Goal: Task Accomplishment & Management: Complete application form

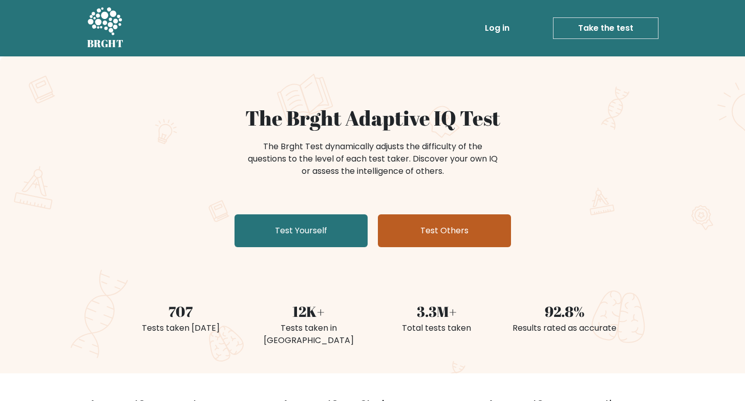
click at [424, 233] on link "Test Others" at bounding box center [444, 230] width 133 height 33
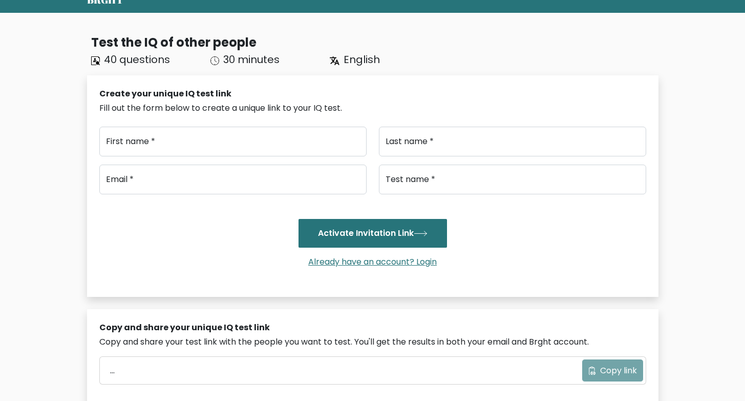
scroll to position [245, 0]
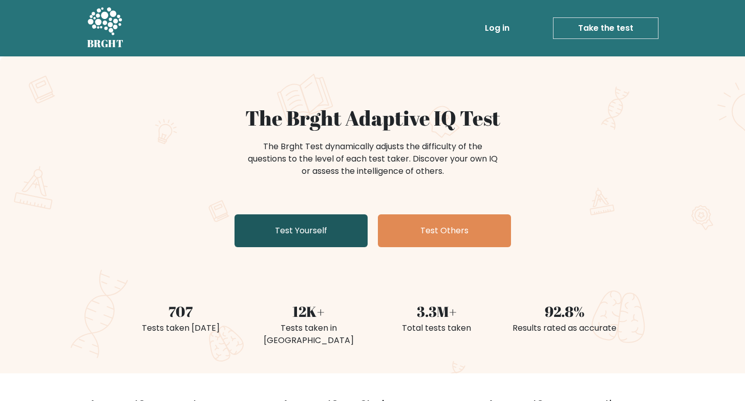
click at [261, 222] on link "Test Yourself" at bounding box center [301, 230] width 133 height 33
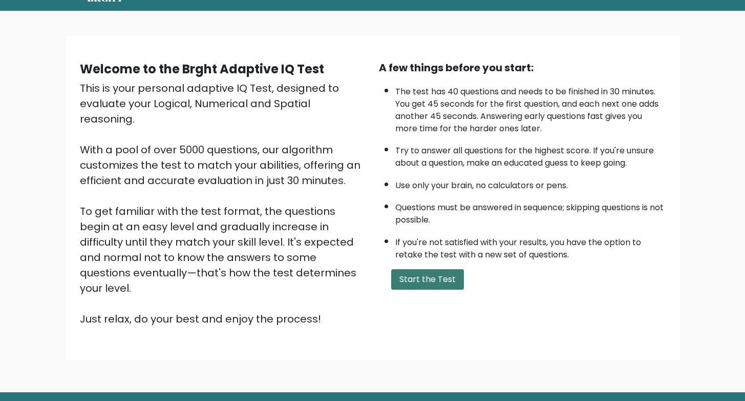
scroll to position [26, 0]
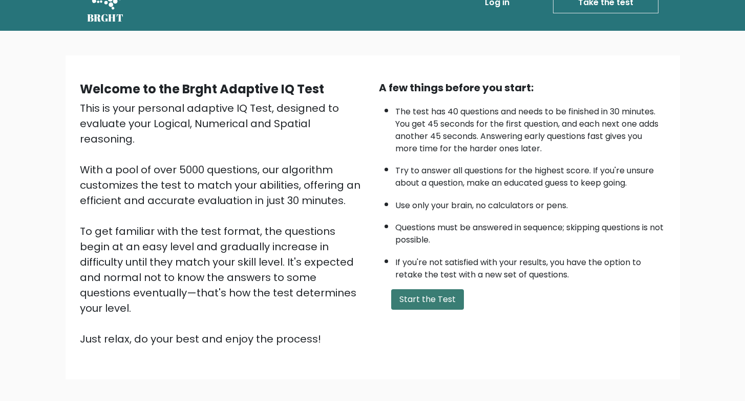
click at [409, 294] on button "Start the Test" at bounding box center [427, 299] width 73 height 20
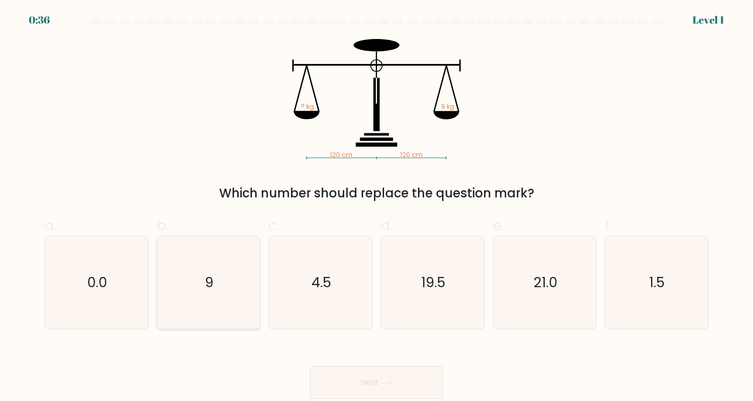
click at [205, 302] on icon "9" at bounding box center [208, 282] width 92 height 92
click at [377, 207] on input "b. 9" at bounding box center [377, 203] width 1 height 7
radio input "true"
click at [356, 385] on button "Next" at bounding box center [376, 382] width 133 height 33
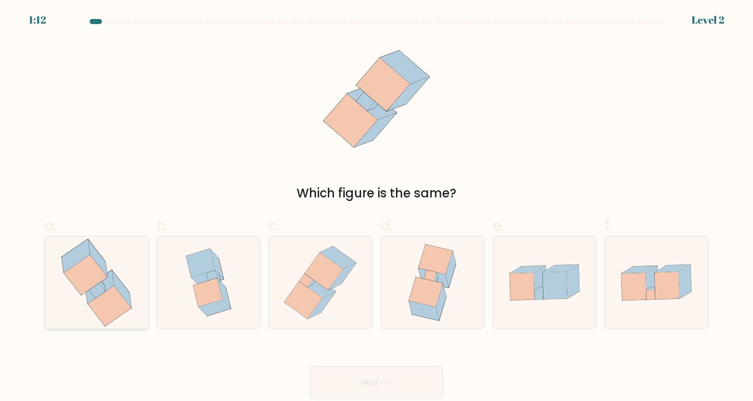
click at [108, 245] on icon at bounding box center [97, 282] width 88 height 92
click at [377, 207] on input "a." at bounding box center [377, 203] width 1 height 7
radio input "true"
click at [341, 383] on button "Next" at bounding box center [376, 382] width 133 height 33
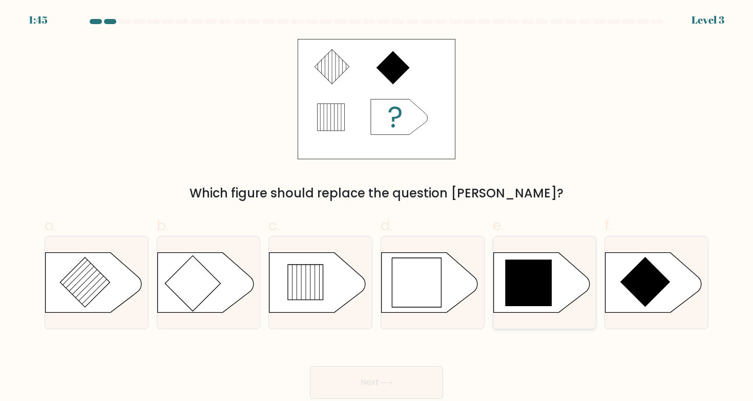
click at [569, 271] on icon at bounding box center [541, 282] width 96 height 60
click at [377, 207] on input "e." at bounding box center [377, 203] width 1 height 7
radio input "true"
click at [342, 372] on button "Next" at bounding box center [376, 382] width 133 height 33
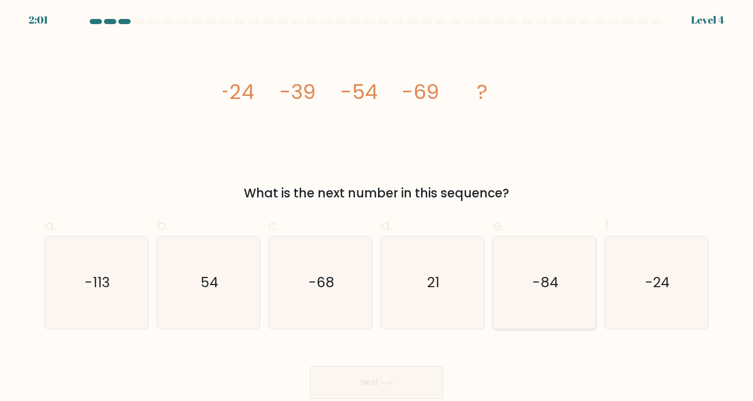
click at [501, 284] on icon "-84" at bounding box center [545, 282] width 92 height 92
click at [377, 207] on input "e. -84" at bounding box center [377, 203] width 1 height 7
radio input "true"
click at [392, 373] on button "Next" at bounding box center [376, 382] width 133 height 33
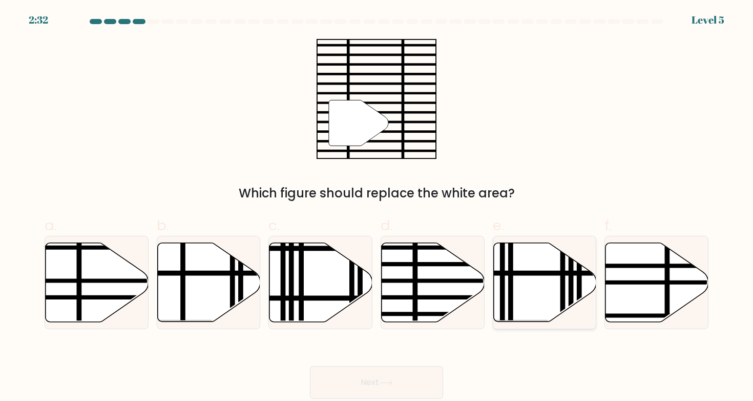
click at [511, 277] on line at bounding box center [511, 325] width 0 height 208
click at [377, 207] on input "e." at bounding box center [377, 203] width 1 height 7
radio input "true"
click at [439, 278] on icon at bounding box center [433, 281] width 103 height 79
click at [377, 207] on input "d." at bounding box center [377, 203] width 1 height 7
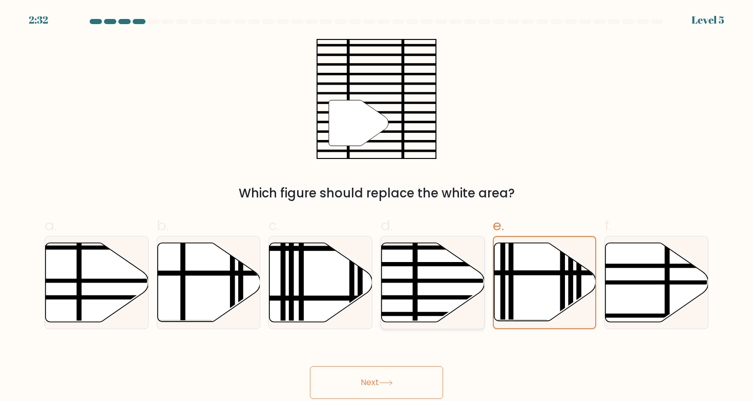
radio input "true"
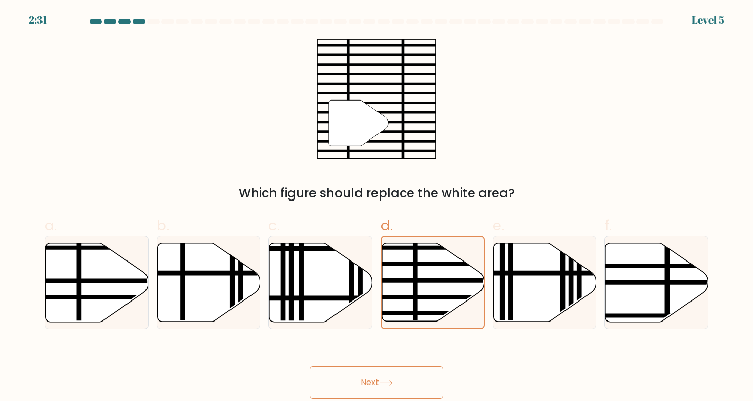
click at [375, 377] on button "Next" at bounding box center [376, 382] width 133 height 33
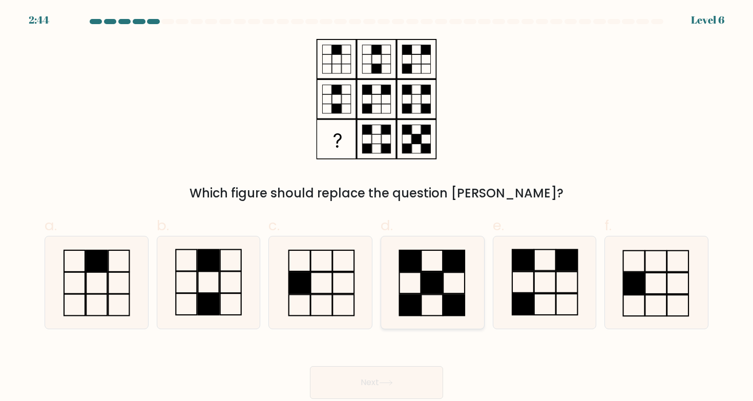
click at [387, 273] on icon at bounding box center [432, 282] width 92 height 92
click at [377, 207] on input "d." at bounding box center [377, 203] width 1 height 7
radio input "true"
click at [346, 374] on button "Next" at bounding box center [376, 382] width 133 height 33
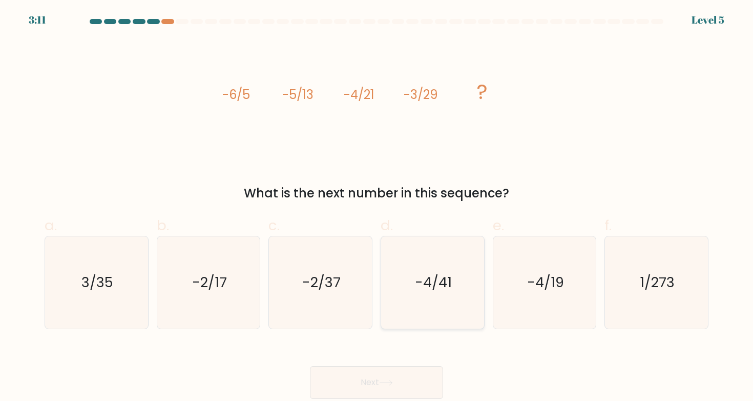
click at [451, 284] on icon "-4/41" at bounding box center [432, 282] width 92 height 92
click at [377, 207] on input "d. -4/41" at bounding box center [377, 203] width 1 height 7
radio input "true"
click at [345, 366] on button "Next" at bounding box center [376, 382] width 133 height 33
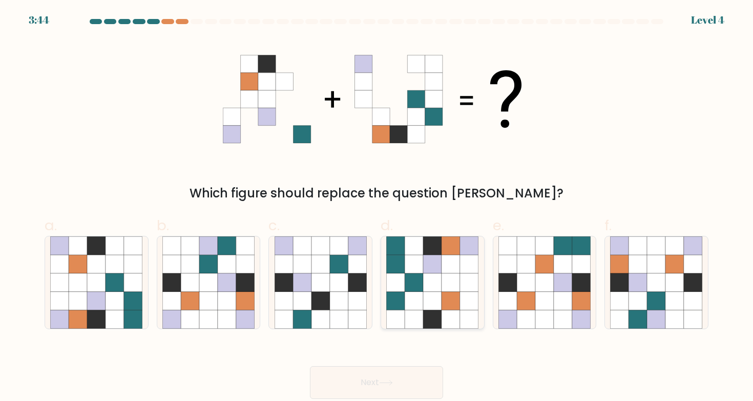
click at [418, 292] on icon at bounding box center [414, 301] width 18 height 18
click at [377, 207] on input "d." at bounding box center [377, 203] width 1 height 7
radio input "true"
click at [354, 391] on button "Next" at bounding box center [376, 382] width 133 height 33
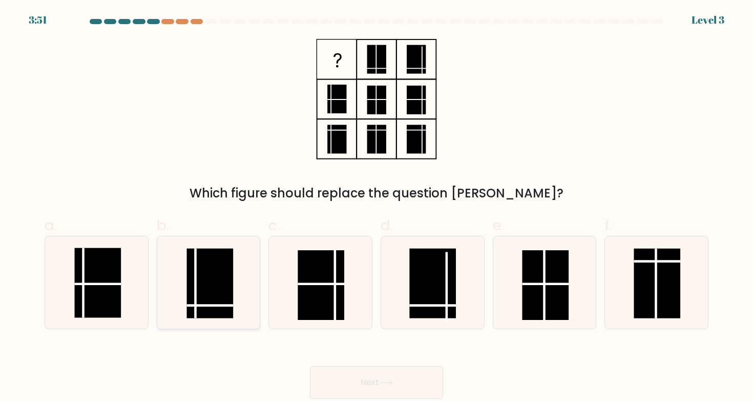
click at [206, 244] on icon at bounding box center [208, 282] width 92 height 92
click at [377, 207] on input "b." at bounding box center [377, 203] width 1 height 7
radio input "true"
click at [360, 376] on button "Next" at bounding box center [376, 382] width 133 height 33
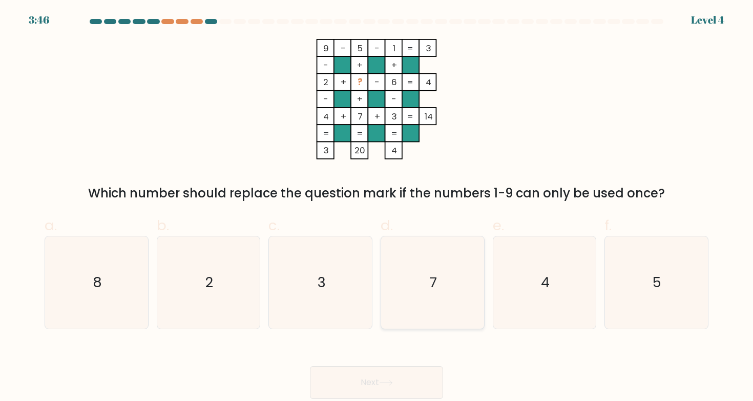
click at [404, 247] on icon "7" at bounding box center [432, 282] width 92 height 92
click at [377, 207] on input "d. 7" at bounding box center [377, 203] width 1 height 7
radio input "true"
click at [340, 376] on button "Next" at bounding box center [376, 382] width 133 height 33
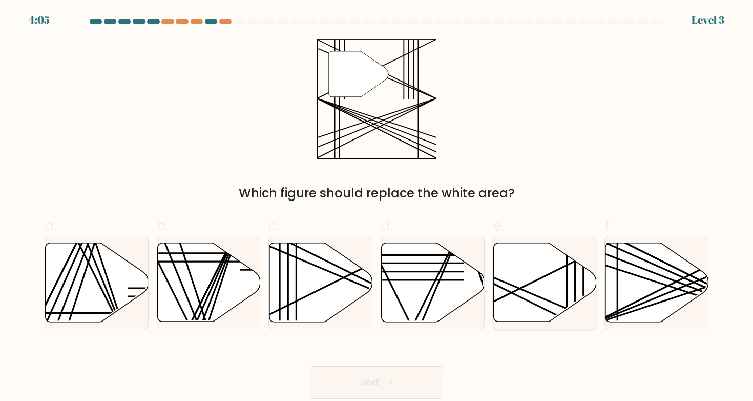
click at [575, 301] on line at bounding box center [575, 291] width 0 height 102
click at [377, 207] on input "e." at bounding box center [377, 203] width 1 height 7
radio input "true"
click at [434, 380] on button "Next" at bounding box center [376, 382] width 133 height 33
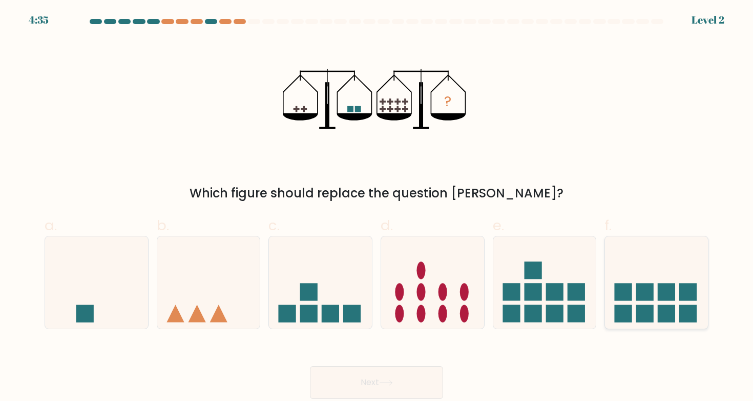
click at [646, 300] on rect at bounding box center [644, 291] width 17 height 17
click at [377, 207] on input "f." at bounding box center [377, 203] width 1 height 7
radio input "true"
click at [429, 369] on button "Next" at bounding box center [376, 382] width 133 height 33
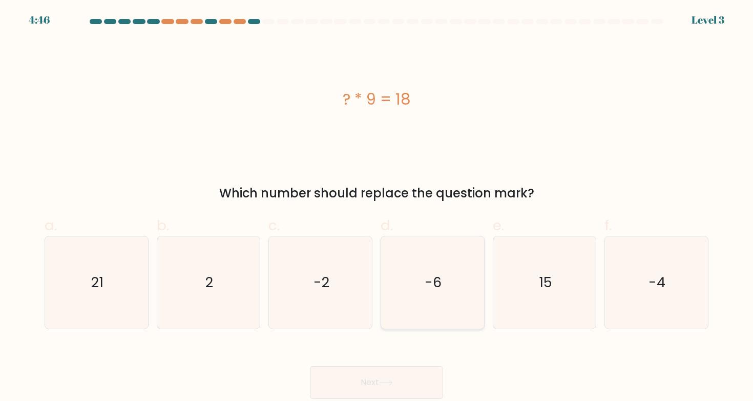
click at [478, 248] on icon "-6" at bounding box center [432, 282] width 92 height 92
click at [377, 207] on input "d. -6" at bounding box center [377, 203] width 1 height 7
radio input "true"
click at [516, 267] on icon "15" at bounding box center [545, 282] width 92 height 92
click at [377, 207] on input "e. 15" at bounding box center [377, 203] width 1 height 7
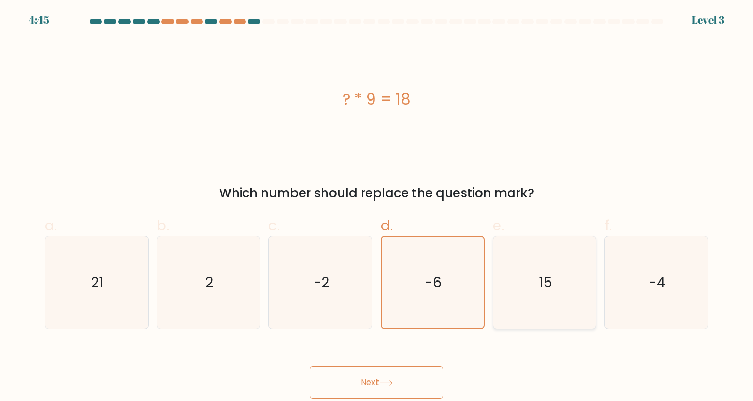
radio input "true"
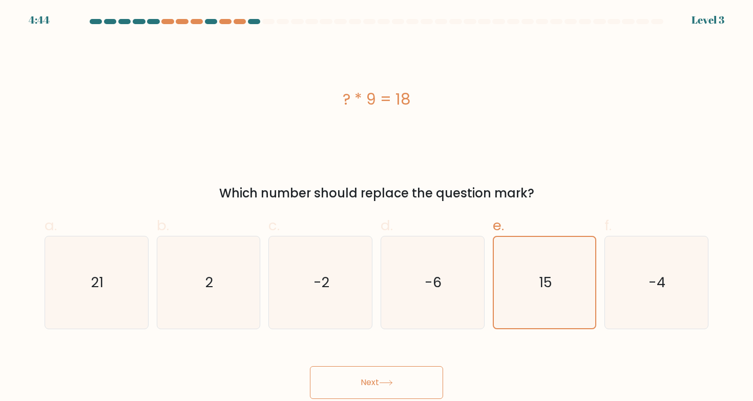
click at [396, 375] on button "Next" at bounding box center [376, 382] width 133 height 33
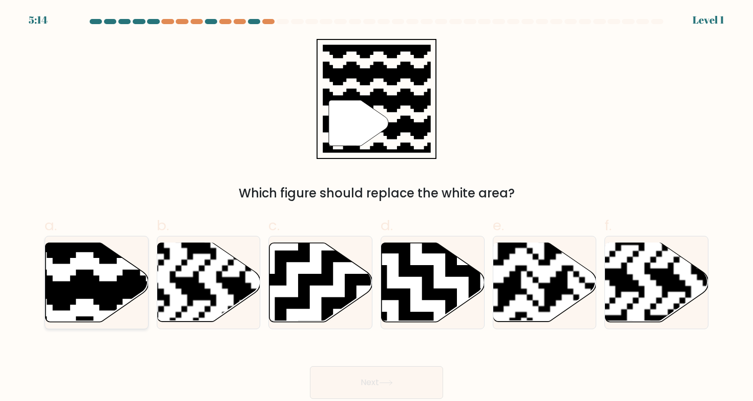
click at [65, 282] on icon at bounding box center [128, 240] width 186 height 186
click at [377, 207] on input "a." at bounding box center [377, 203] width 1 height 7
radio input "true"
click at [378, 387] on button "Next" at bounding box center [376, 382] width 133 height 33
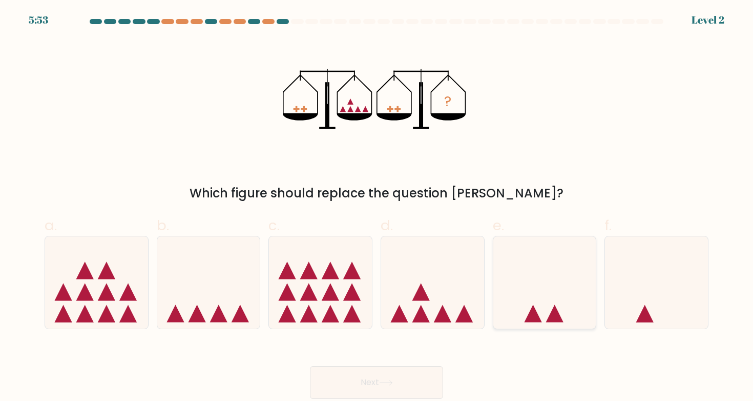
click at [548, 287] on icon at bounding box center [544, 282] width 103 height 85
click at [377, 207] on input "e." at bounding box center [377, 203] width 1 height 7
radio input "true"
click at [343, 374] on button "Next" at bounding box center [376, 382] width 133 height 33
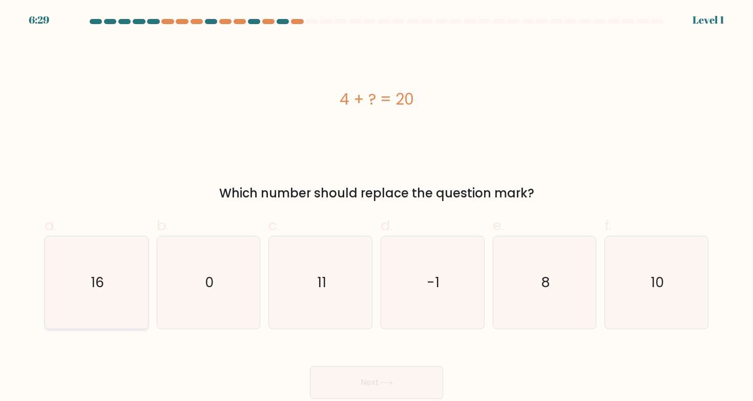
click at [103, 257] on icon "16" at bounding box center [96, 282] width 92 height 92
click at [377, 207] on input "a. 16" at bounding box center [377, 203] width 1 height 7
radio input "true"
click at [325, 372] on button "Next" at bounding box center [376, 382] width 133 height 33
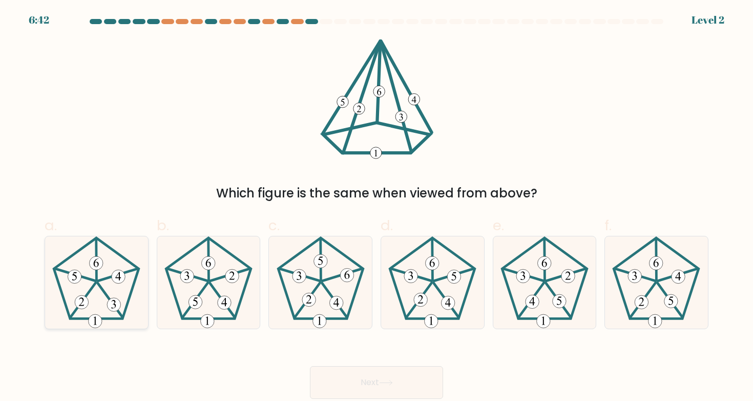
click at [109, 251] on icon at bounding box center [96, 282] width 92 height 92
click at [377, 207] on input "a." at bounding box center [377, 203] width 1 height 7
radio input "true"
click at [355, 381] on button "Next" at bounding box center [376, 382] width 133 height 33
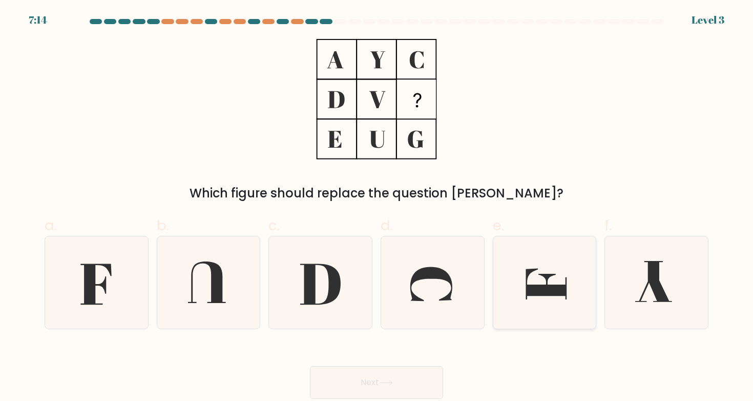
click at [528, 264] on icon at bounding box center [545, 282] width 92 height 92
click at [377, 207] on input "e." at bounding box center [377, 203] width 1 height 7
radio input "true"
click at [118, 268] on icon at bounding box center [96, 282] width 92 height 92
click at [377, 207] on input "a." at bounding box center [377, 203] width 1 height 7
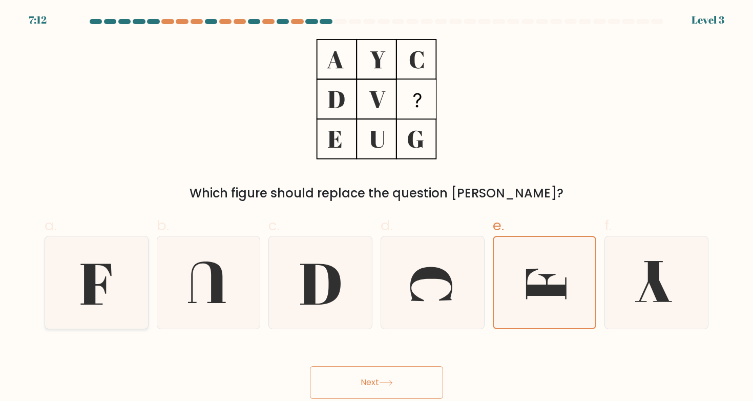
radio input "true"
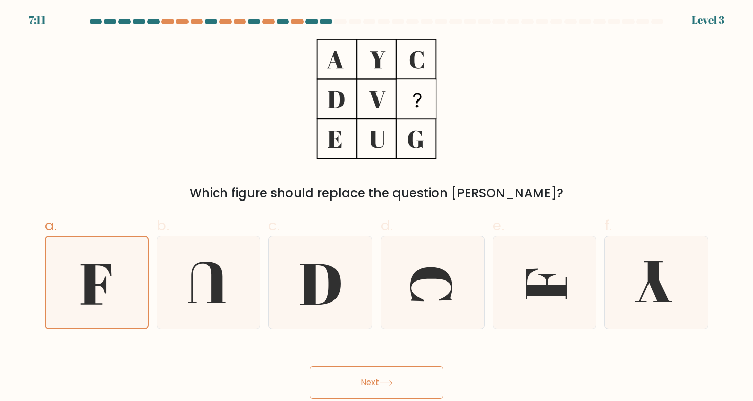
click at [358, 377] on button "Next" at bounding box center [376, 382] width 133 height 33
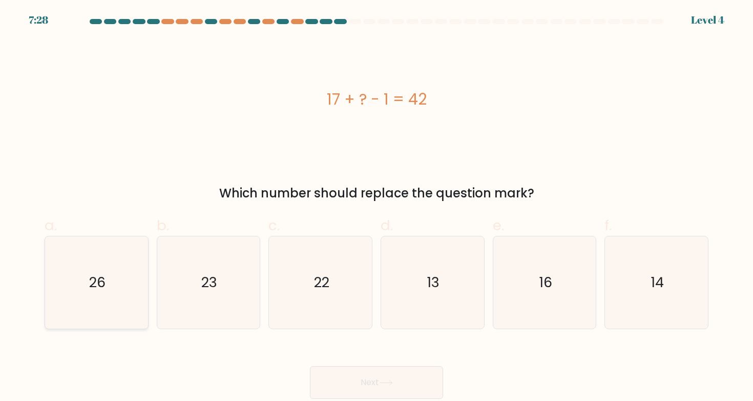
click at [68, 270] on icon "26" at bounding box center [96, 282] width 92 height 92
click at [377, 207] on input "a. 26" at bounding box center [377, 203] width 1 height 7
radio input "true"
click at [322, 377] on button "Next" at bounding box center [376, 382] width 133 height 33
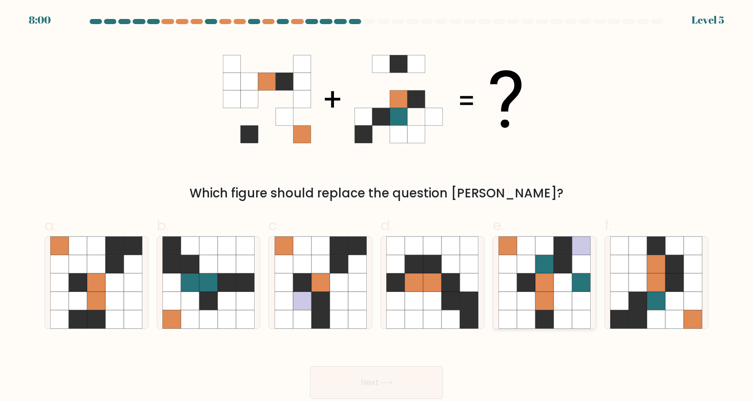
click at [592, 272] on div at bounding box center [545, 282] width 104 height 93
click at [377, 207] on input "e." at bounding box center [377, 203] width 1 height 7
radio input "true"
click at [677, 286] on icon at bounding box center [675, 282] width 18 height 18
click at [377, 207] on input "f." at bounding box center [377, 203] width 1 height 7
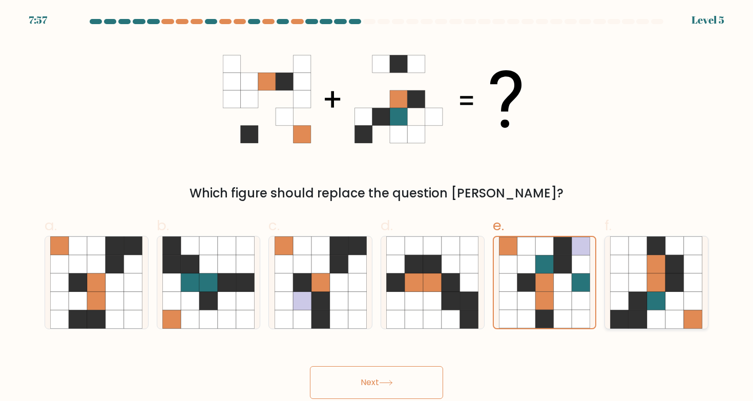
radio input "true"
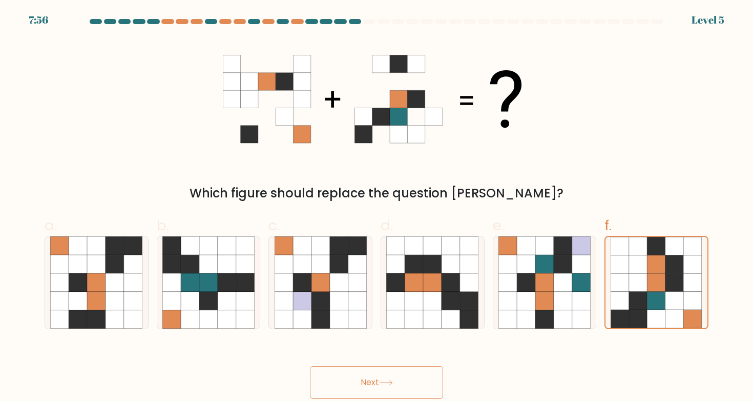
click at [418, 377] on button "Next" at bounding box center [376, 382] width 133 height 33
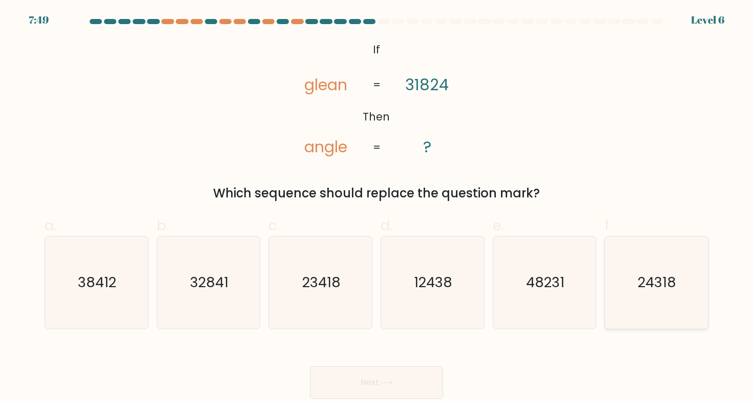
click at [656, 297] on icon "24318" at bounding box center [656, 282] width 92 height 92
click at [377, 207] on input "f. 24318" at bounding box center [377, 203] width 1 height 7
radio input "true"
click at [412, 372] on button "Next" at bounding box center [376, 382] width 133 height 33
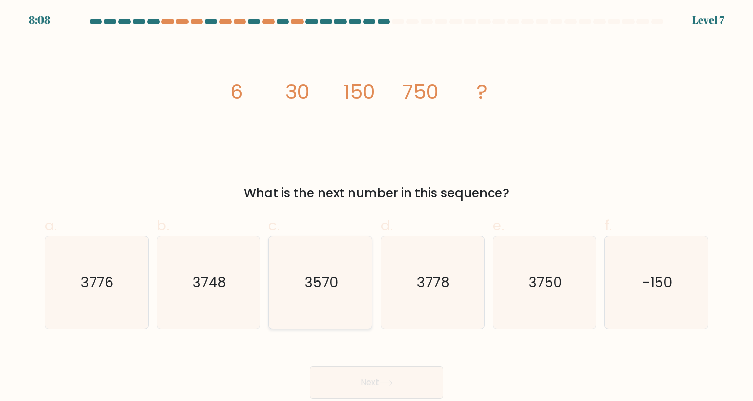
click at [351, 314] on icon "3570" at bounding box center [321, 282] width 92 height 92
click at [377, 207] on input "c. 3570" at bounding box center [377, 203] width 1 height 7
radio input "true"
click at [348, 381] on button "Next" at bounding box center [376, 382] width 133 height 33
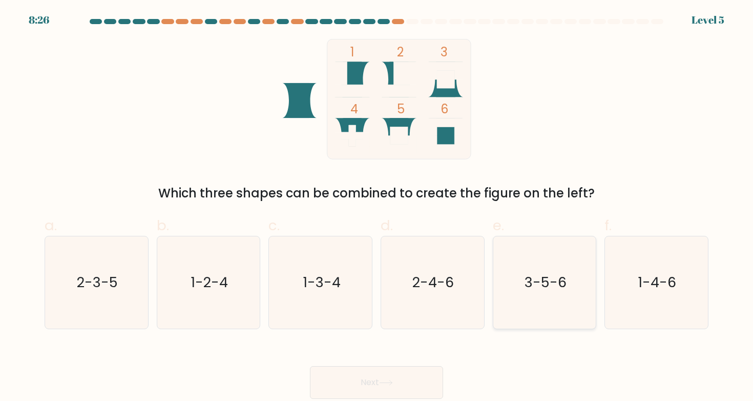
click at [550, 312] on icon "3-5-6" at bounding box center [545, 282] width 92 height 92
click at [377, 207] on input "e. 3-5-6" at bounding box center [377, 203] width 1 height 7
radio input "true"
click at [370, 381] on button "Next" at bounding box center [376, 382] width 133 height 33
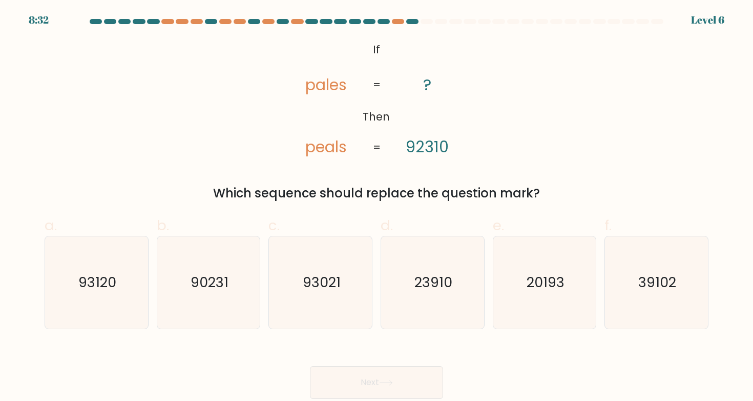
click at [42, 261] on div "a. 93120" at bounding box center [96, 272] width 112 height 115
click at [61, 266] on icon "93120" at bounding box center [96, 282] width 92 height 92
click at [377, 207] on input "a. 93120" at bounding box center [377, 203] width 1 height 7
radio input "true"
click at [341, 366] on button "Next" at bounding box center [376, 382] width 133 height 33
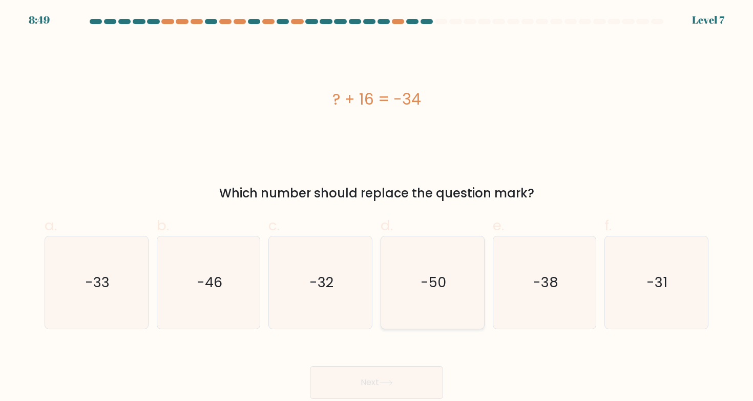
click at [430, 305] on icon "-50" at bounding box center [432, 282] width 92 height 92
click at [377, 207] on input "d. -50" at bounding box center [377, 203] width 1 height 7
radio input "true"
click at [396, 371] on button "Next" at bounding box center [376, 382] width 133 height 33
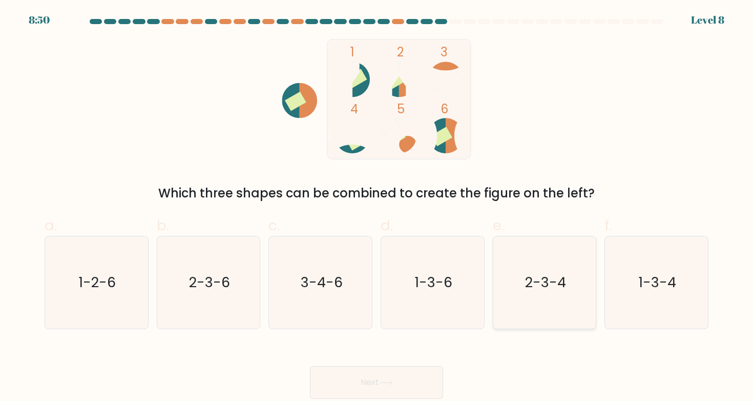
click at [519, 292] on icon "2-3-4" at bounding box center [545, 282] width 92 height 92
click at [377, 207] on input "e. 2-3-4" at bounding box center [377, 203] width 1 height 7
radio input "true"
click at [390, 377] on button "Next" at bounding box center [376, 382] width 133 height 33
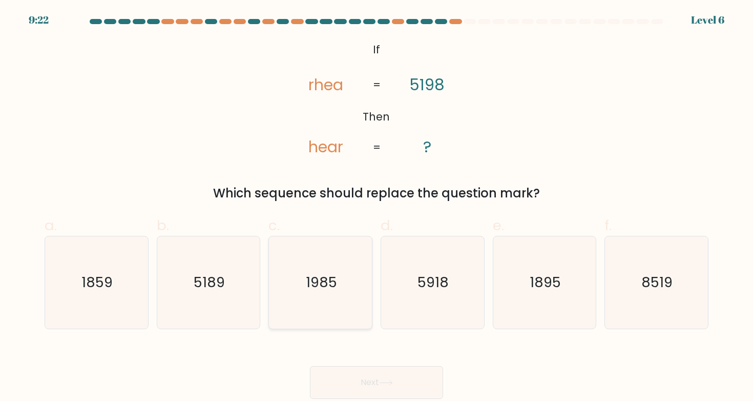
click at [313, 261] on icon "1985" at bounding box center [321, 282] width 92 height 92
click at [377, 207] on input "c. 1985" at bounding box center [377, 203] width 1 height 7
radio input "true"
click at [355, 377] on button "Next" at bounding box center [376, 382] width 133 height 33
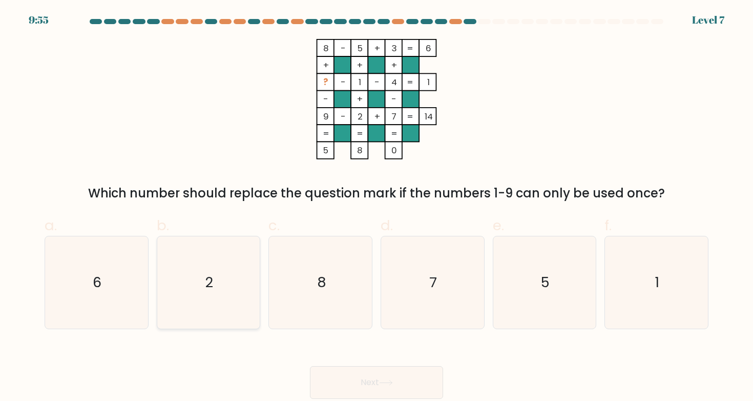
click at [220, 288] on icon "2" at bounding box center [208, 282] width 92 height 92
click at [377, 207] on input "b. 2" at bounding box center [377, 203] width 1 height 7
radio input "true"
click at [110, 310] on icon "6" at bounding box center [96, 282] width 92 height 92
click at [377, 207] on input "a. 6" at bounding box center [377, 203] width 1 height 7
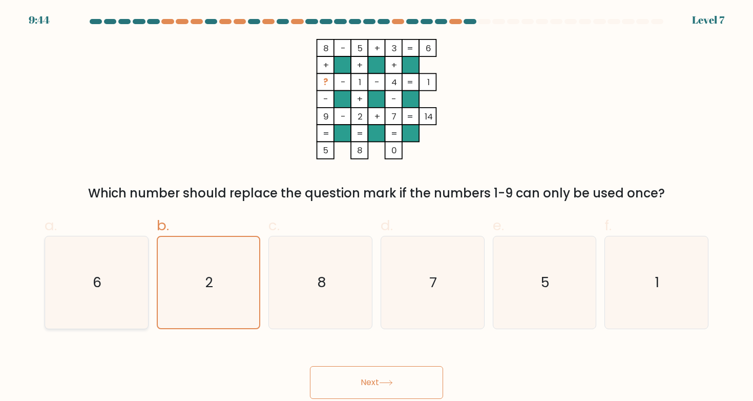
radio input "true"
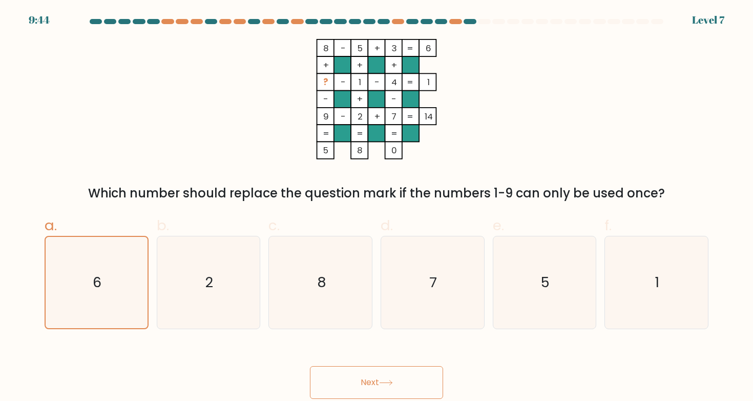
click at [348, 376] on button "Next" at bounding box center [376, 382] width 133 height 33
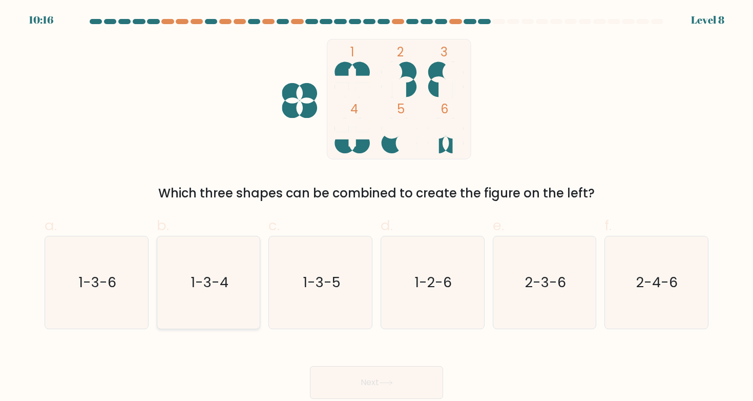
click at [194, 280] on text "1-3-4" at bounding box center [210, 282] width 38 height 19
click at [377, 207] on input "b. 1-3-4" at bounding box center [377, 203] width 1 height 7
radio input "true"
click at [362, 379] on button "Next" at bounding box center [376, 382] width 133 height 33
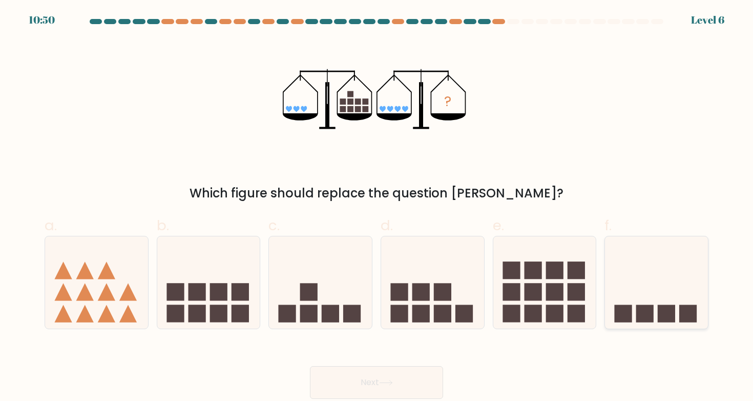
click at [634, 300] on icon at bounding box center [656, 282] width 103 height 85
click at [377, 207] on input "f." at bounding box center [377, 203] width 1 height 7
radio input "true"
click at [326, 377] on button "Next" at bounding box center [376, 382] width 133 height 33
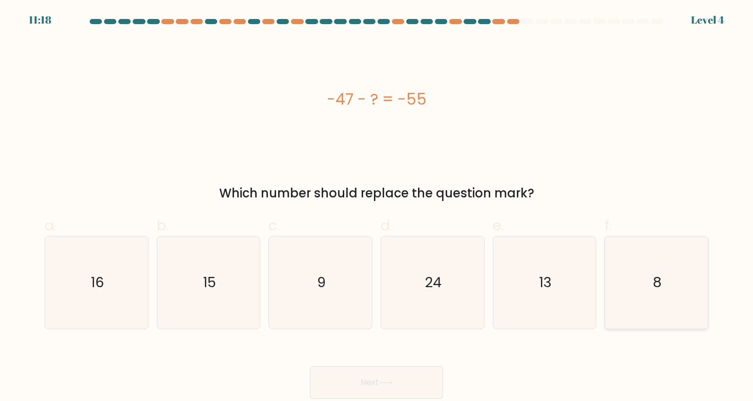
click at [665, 266] on icon "8" at bounding box center [656, 282] width 92 height 92
click at [377, 207] on input "f. 8" at bounding box center [377, 203] width 1 height 7
radio input "true"
click at [421, 377] on button "Next" at bounding box center [376, 382] width 133 height 33
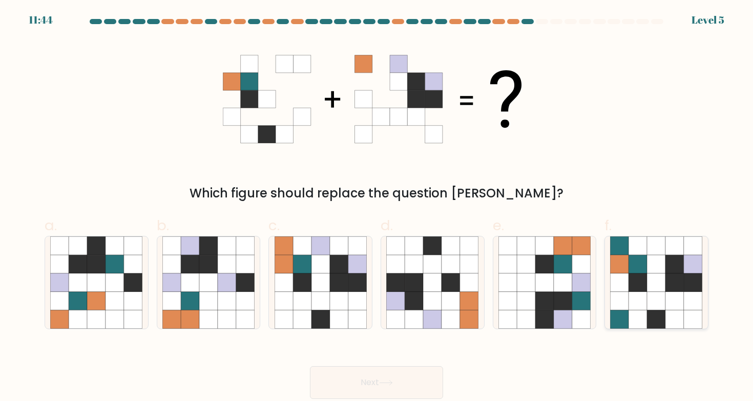
click at [656, 310] on icon at bounding box center [657, 319] width 18 height 18
click at [377, 207] on input "f." at bounding box center [377, 203] width 1 height 7
radio input "true"
click at [390, 375] on button "Next" at bounding box center [376, 382] width 133 height 33
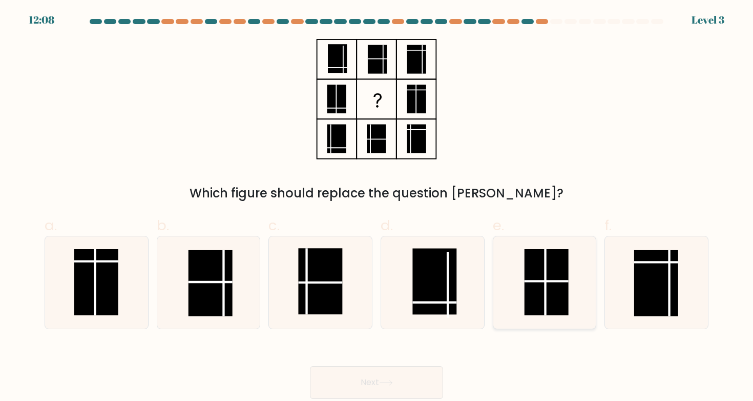
click at [573, 305] on icon at bounding box center [545, 282] width 92 height 92
click at [377, 207] on input "e." at bounding box center [377, 203] width 1 height 7
radio input "true"
click at [416, 370] on button "Next" at bounding box center [376, 382] width 133 height 33
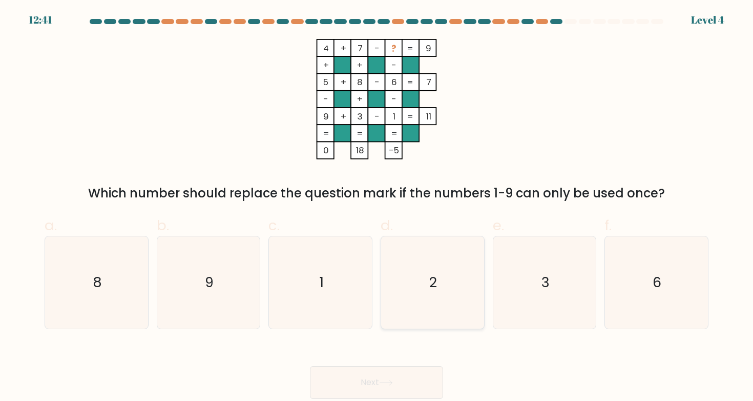
click at [452, 271] on icon "2" at bounding box center [432, 282] width 92 height 92
click at [377, 207] on input "d. 2" at bounding box center [377, 203] width 1 height 7
radio input "true"
click at [413, 378] on button "Next" at bounding box center [376, 382] width 133 height 33
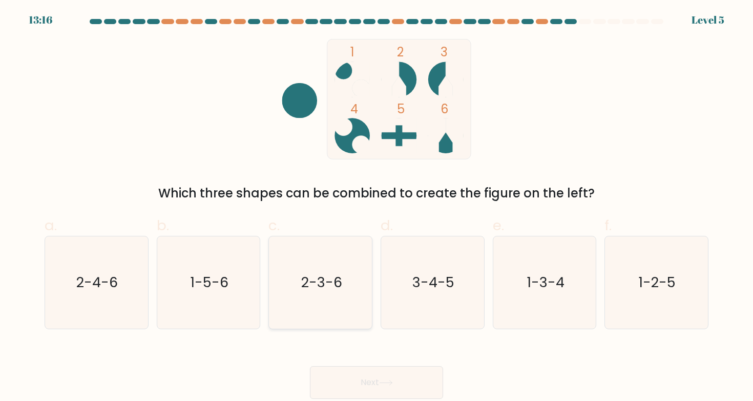
click at [300, 275] on icon "2-3-6" at bounding box center [321, 282] width 92 height 92
click at [377, 207] on input "c. 2-3-6" at bounding box center [377, 203] width 1 height 7
radio input "true"
click at [338, 370] on button "Next" at bounding box center [376, 382] width 133 height 33
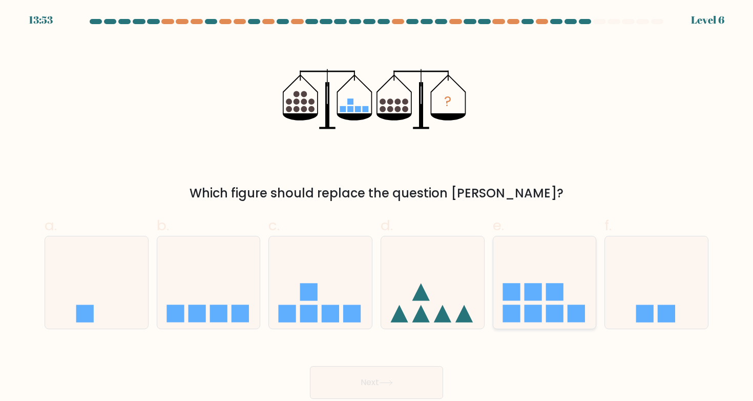
click at [529, 301] on icon at bounding box center [544, 282] width 103 height 85
click at [377, 207] on input "e." at bounding box center [377, 203] width 1 height 7
radio input "true"
click at [380, 383] on button "Next" at bounding box center [376, 382] width 133 height 33
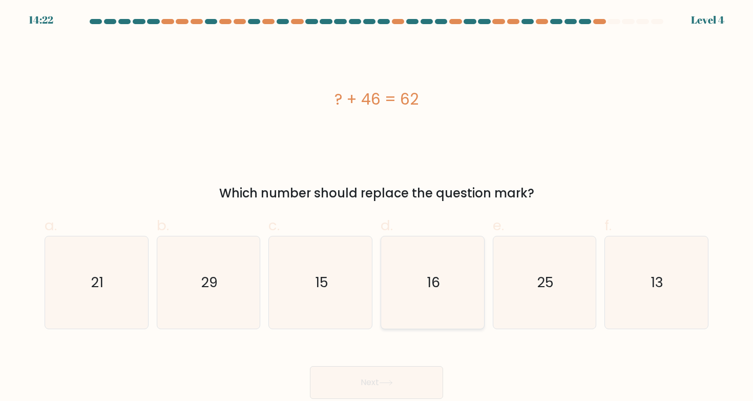
click at [463, 286] on icon "16" at bounding box center [432, 282] width 92 height 92
click at [377, 207] on input "d. 16" at bounding box center [377, 203] width 1 height 7
radio input "true"
click at [397, 374] on button "Next" at bounding box center [376, 382] width 133 height 33
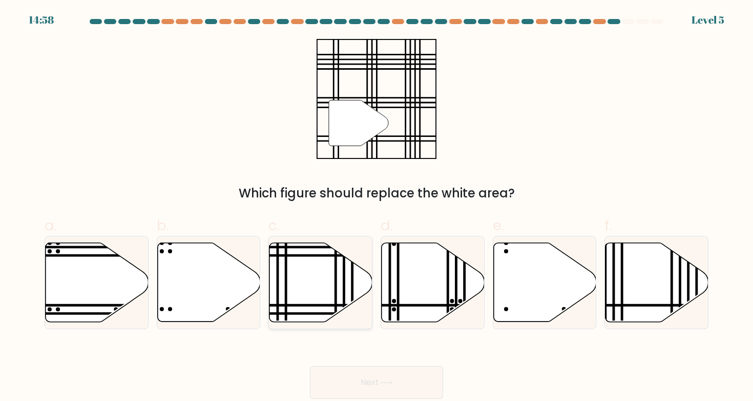
click at [344, 302] on line at bounding box center [344, 241] width 0 height 208
click at [377, 207] on input "c." at bounding box center [377, 203] width 1 height 7
radio input "true"
click at [371, 383] on button "Next" at bounding box center [376, 382] width 133 height 33
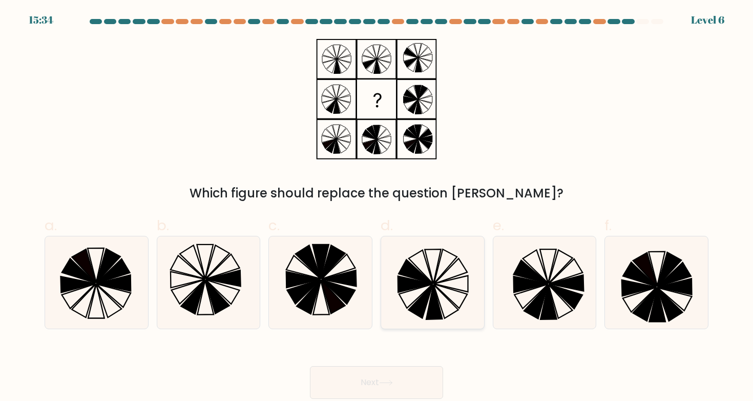
click at [470, 281] on icon at bounding box center [432, 282] width 92 height 92
click at [377, 207] on input "d." at bounding box center [377, 203] width 1 height 7
radio input "true"
click at [417, 378] on button "Next" at bounding box center [376, 382] width 133 height 33
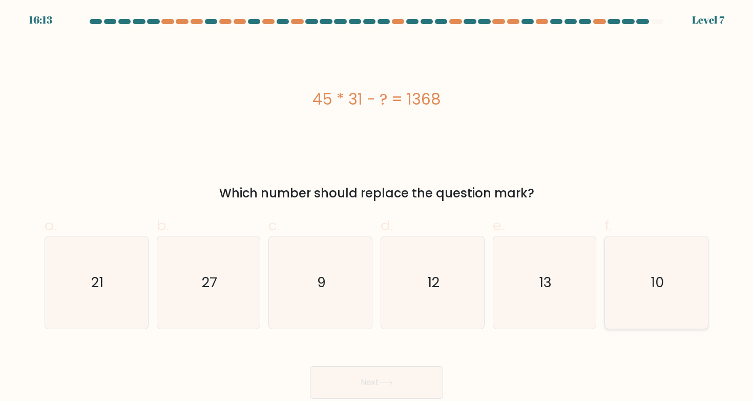
click at [631, 295] on icon "10" at bounding box center [656, 282] width 92 height 92
click at [377, 207] on input "f. 10" at bounding box center [377, 203] width 1 height 7
radio input "true"
click at [427, 384] on button "Next" at bounding box center [376, 382] width 133 height 33
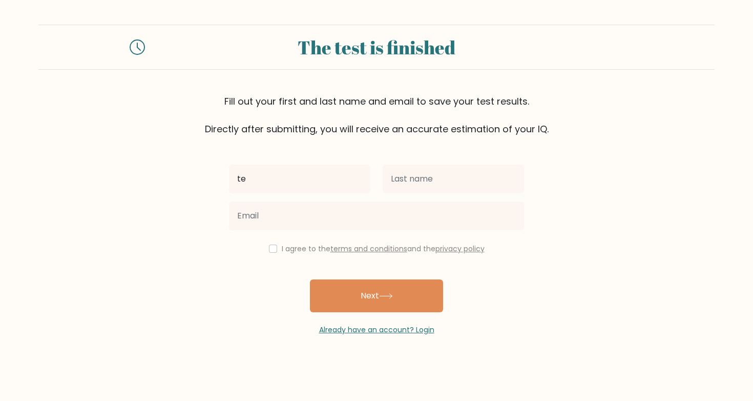
type input "t"
type input "Sophia"
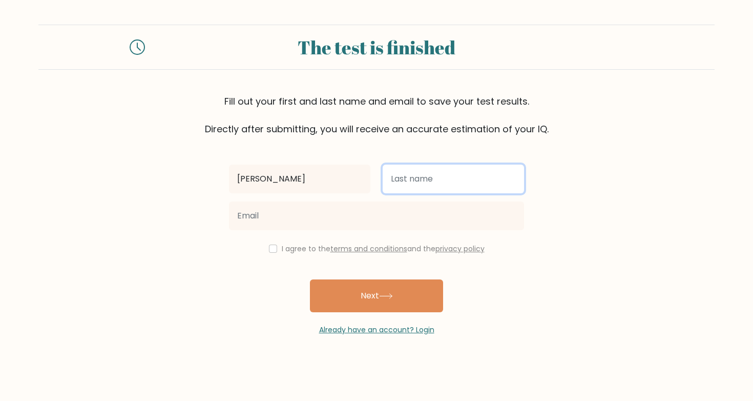
click at [433, 188] on input "text" at bounding box center [453, 178] width 141 height 29
type input "Mason"
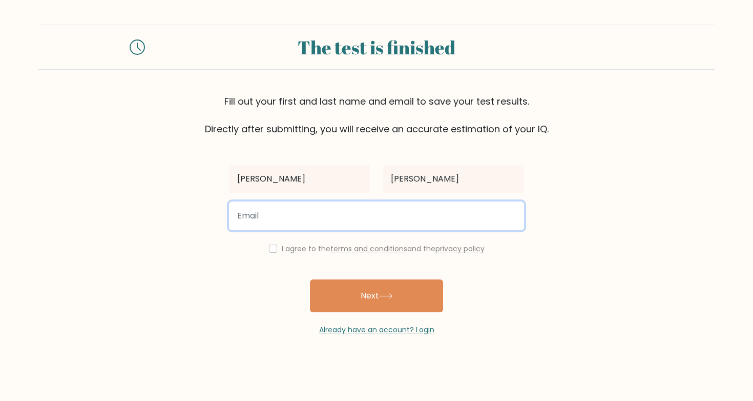
click at [293, 210] on input "email" at bounding box center [376, 215] width 295 height 29
paste input "Sophia Mason <sophiamason@shgcham.school.nz>"
type input "Sophia Mason <sophiamason@shgcham.school.nz>"
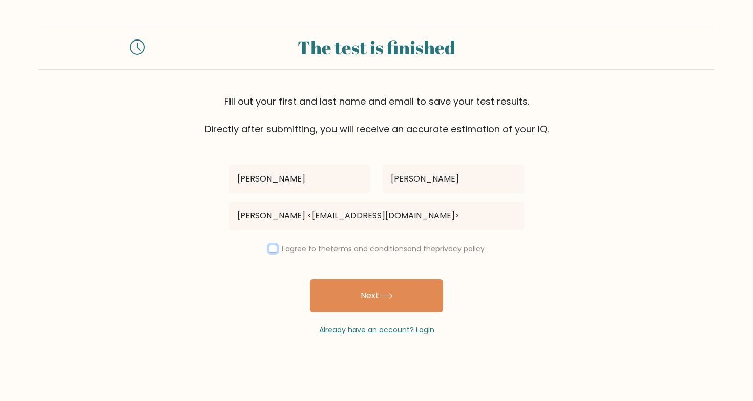
click at [274, 250] on input "checkbox" at bounding box center [273, 248] width 8 height 8
checkbox input "true"
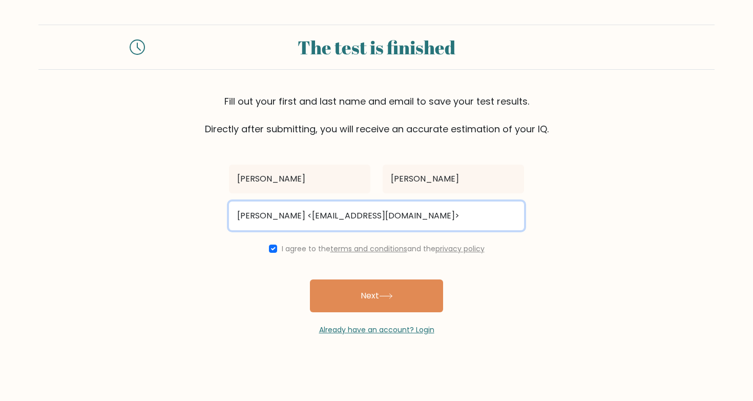
drag, startPoint x: 302, startPoint y: 214, endPoint x: 129, endPoint y: 203, distance: 173.5
click at [129, 203] on form "The test is finished Fill out your first and last name and email to save your t…" at bounding box center [376, 180] width 753 height 310
click at [402, 217] on input "sophiamason@shgcham.school.nz>" at bounding box center [376, 215] width 295 height 29
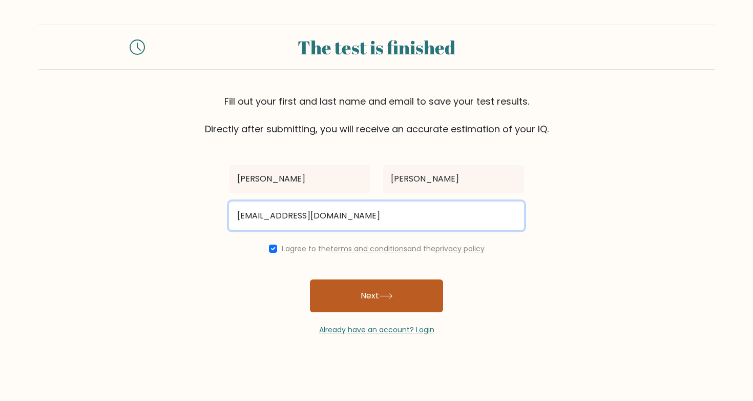
type input "sophiamason@shgcham.school.nz"
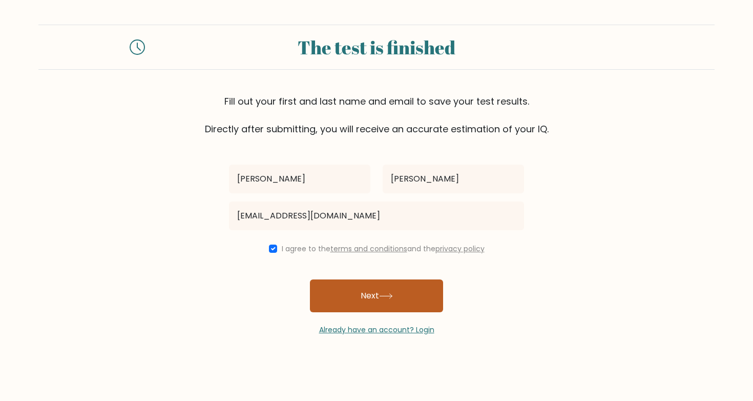
click at [418, 293] on button "Next" at bounding box center [376, 295] width 133 height 33
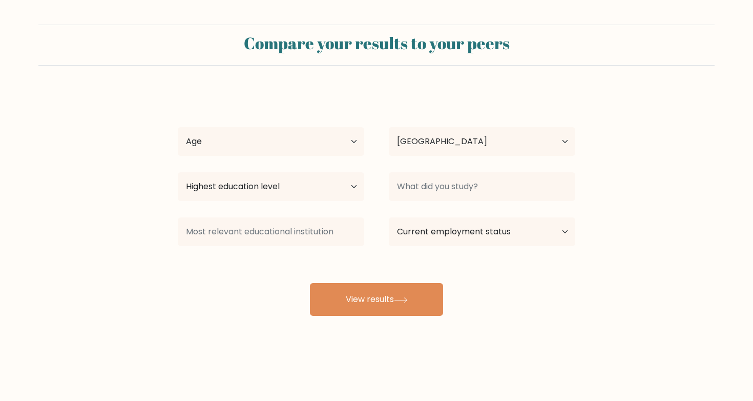
select select "NZ"
click at [323, 146] on select "Age Under [DEMOGRAPHIC_DATA] [DEMOGRAPHIC_DATA] [DEMOGRAPHIC_DATA] [DEMOGRAPHIC…" at bounding box center [271, 141] width 186 height 29
select select "18_24"
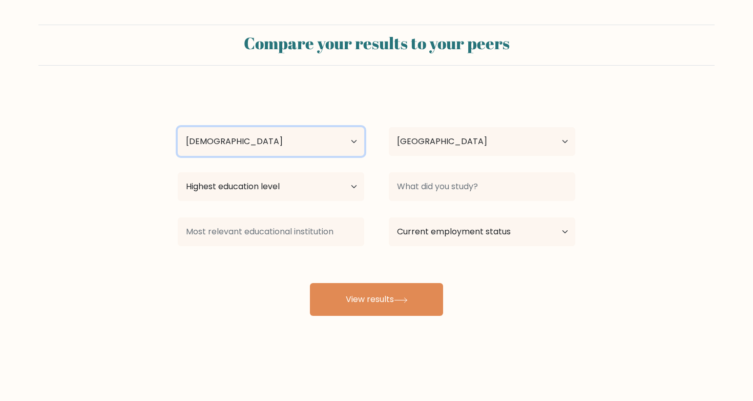
click at [178, 127] on select "Age Under [DEMOGRAPHIC_DATA] [DEMOGRAPHIC_DATA] [DEMOGRAPHIC_DATA] [DEMOGRAPHIC…" at bounding box center [271, 141] width 186 height 29
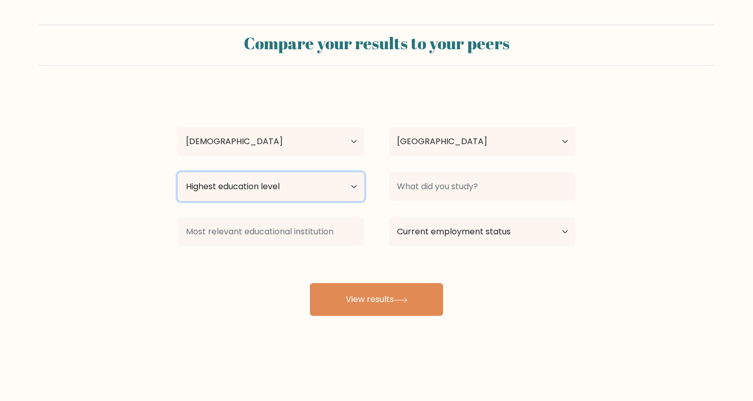
click at [280, 189] on select "Highest education level No schooling Primary Lower Secondary Upper Secondary Oc…" at bounding box center [271, 186] width 186 height 29
select select "upper_secondary"
click at [178, 172] on select "Highest education level No schooling Primary Lower Secondary Upper Secondary Oc…" at bounding box center [271, 186] width 186 height 29
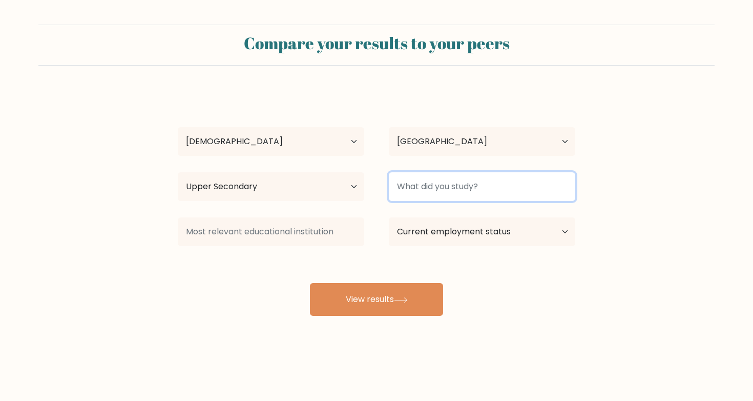
click at [424, 186] on input at bounding box center [482, 186] width 186 height 29
type input "NCEA"
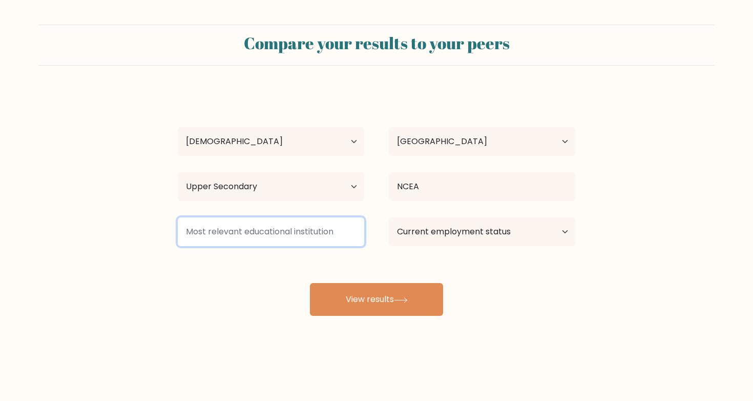
click at [315, 227] on input at bounding box center [271, 231] width 186 height 29
type input "NCEA"
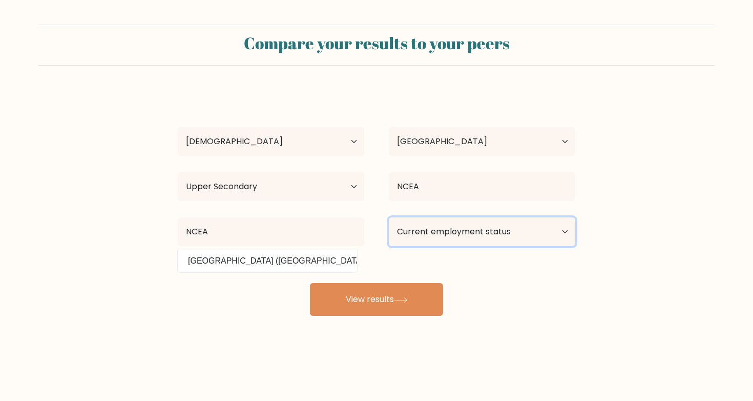
click at [474, 233] on select "Current employment status Employed Student Retired Other / prefer not to answer" at bounding box center [482, 231] width 186 height 29
select select "student"
click at [389, 217] on select "Current employment status Employed Student Retired Other / prefer not to answer" at bounding box center [482, 231] width 186 height 29
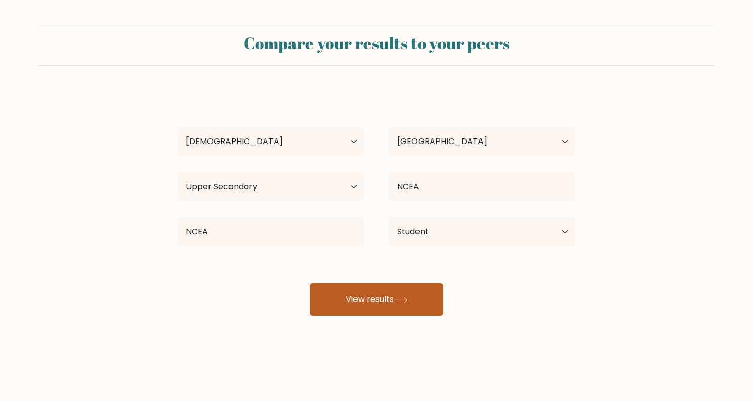
click at [420, 298] on button "View results" at bounding box center [376, 299] width 133 height 33
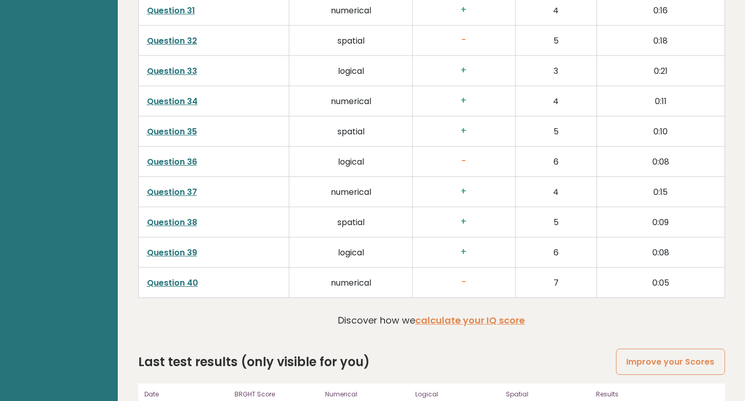
scroll to position [2549, 0]
